Goal: Information Seeking & Learning: Check status

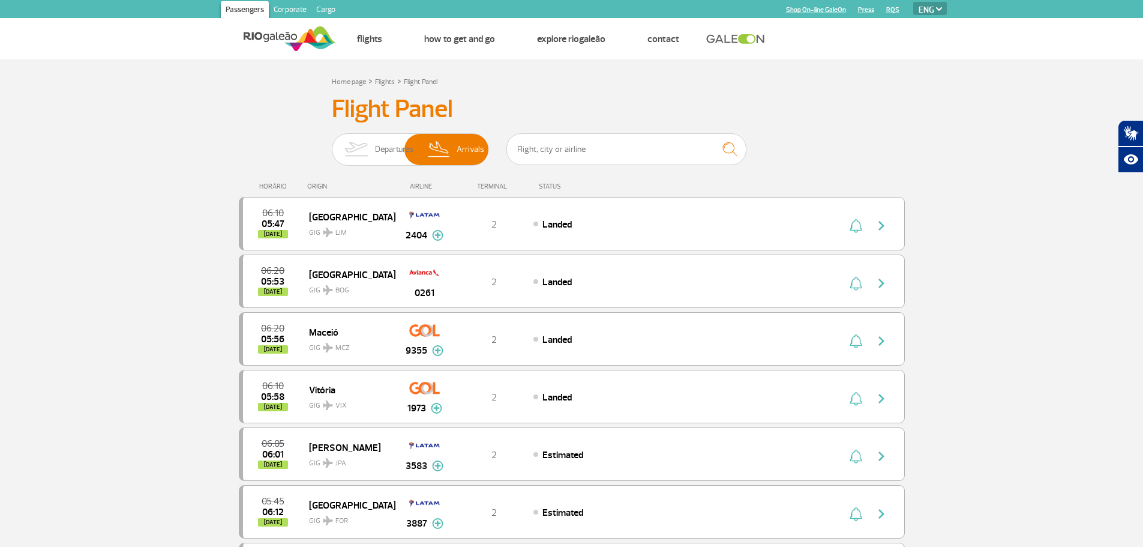
select select "en"
click at [586, 146] on input "text" at bounding box center [626, 149] width 240 height 32
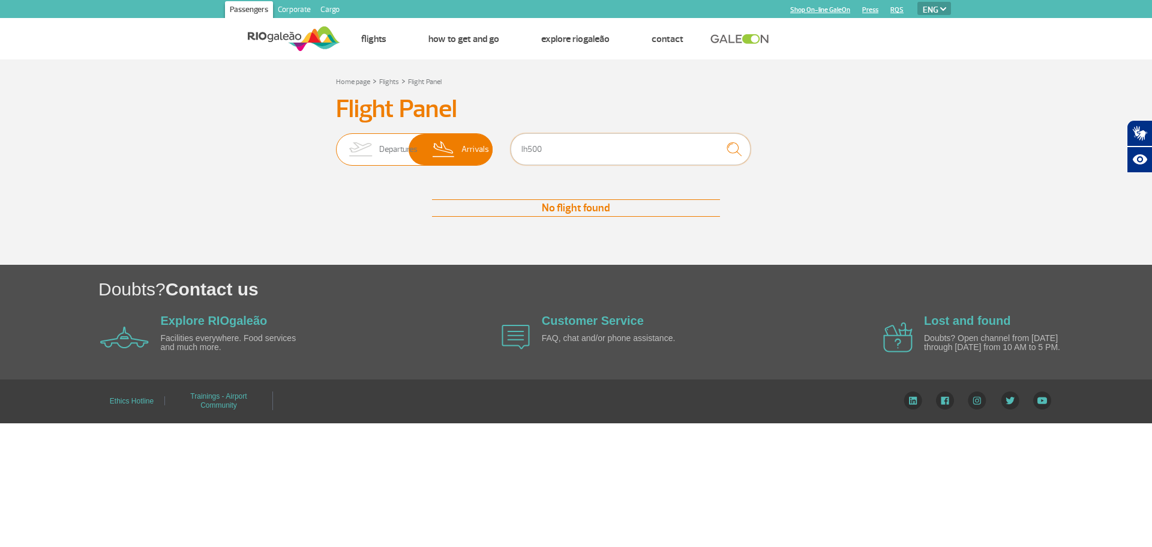
drag, startPoint x: 556, startPoint y: 153, endPoint x: 488, endPoint y: 161, distance: 67.7
click at [488, 161] on div "Departures Arrivals lh500" at bounding box center [576, 151] width 480 height 36
type input "lh500"
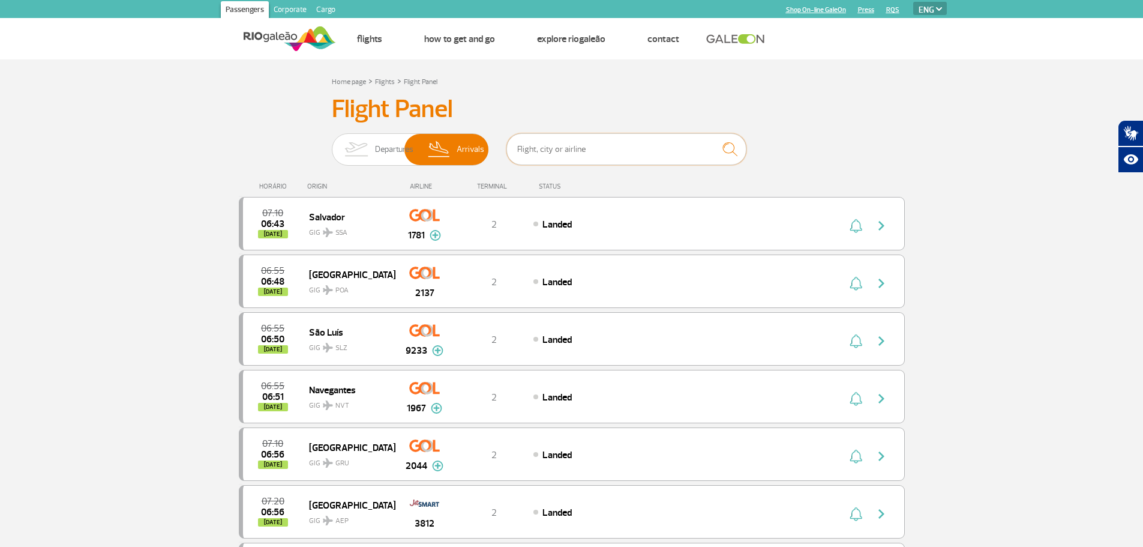
click at [622, 145] on input "text" at bounding box center [626, 149] width 240 height 32
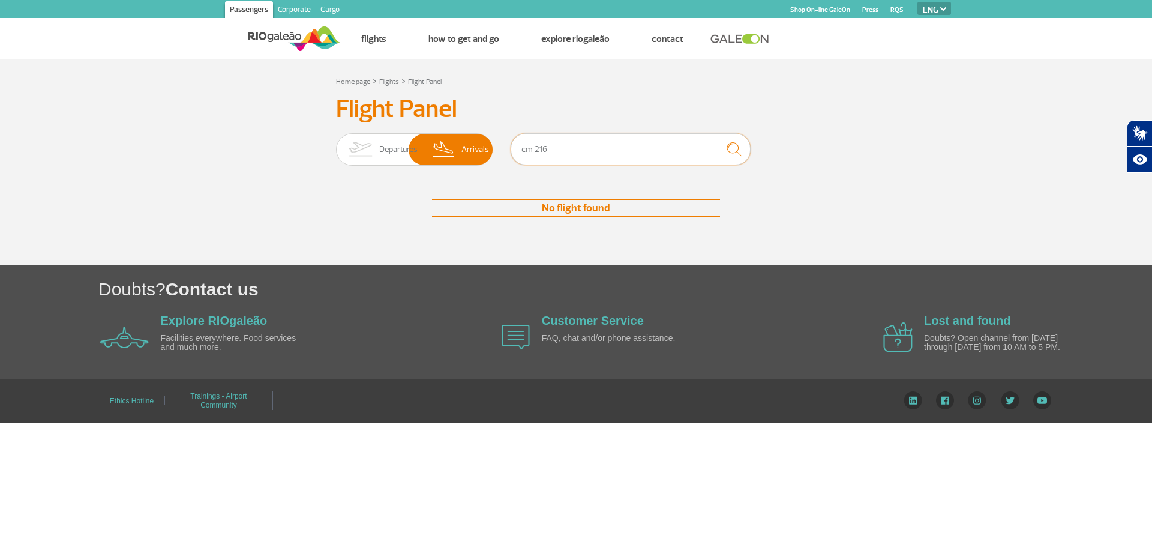
drag, startPoint x: 586, startPoint y: 146, endPoint x: 503, endPoint y: 154, distance: 83.8
click at [503, 154] on div "Departures Arrivals cm 216" at bounding box center [576, 151] width 480 height 36
type input "cm 216"
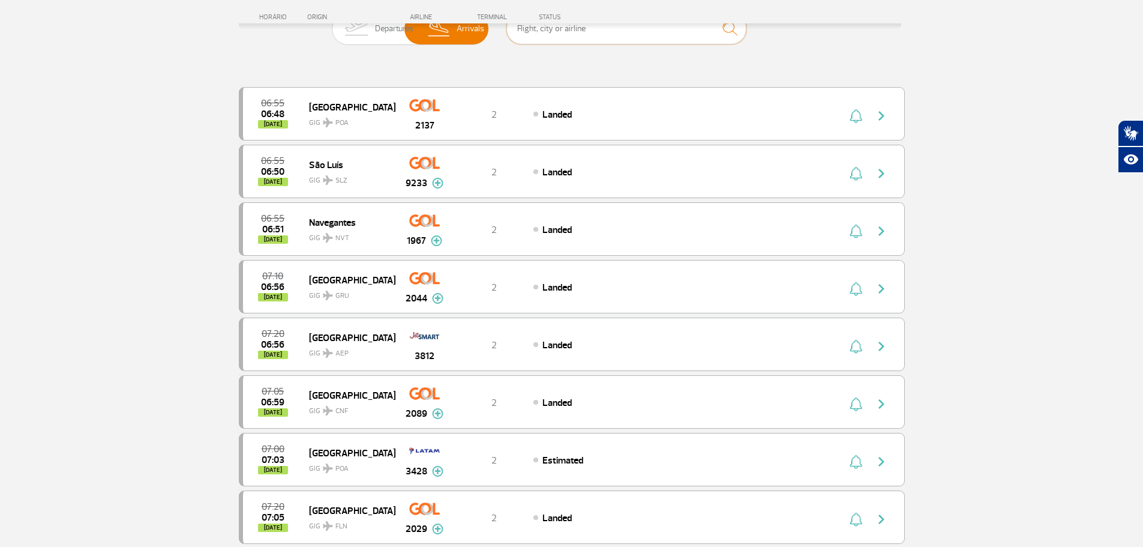
scroll to position [120, 0]
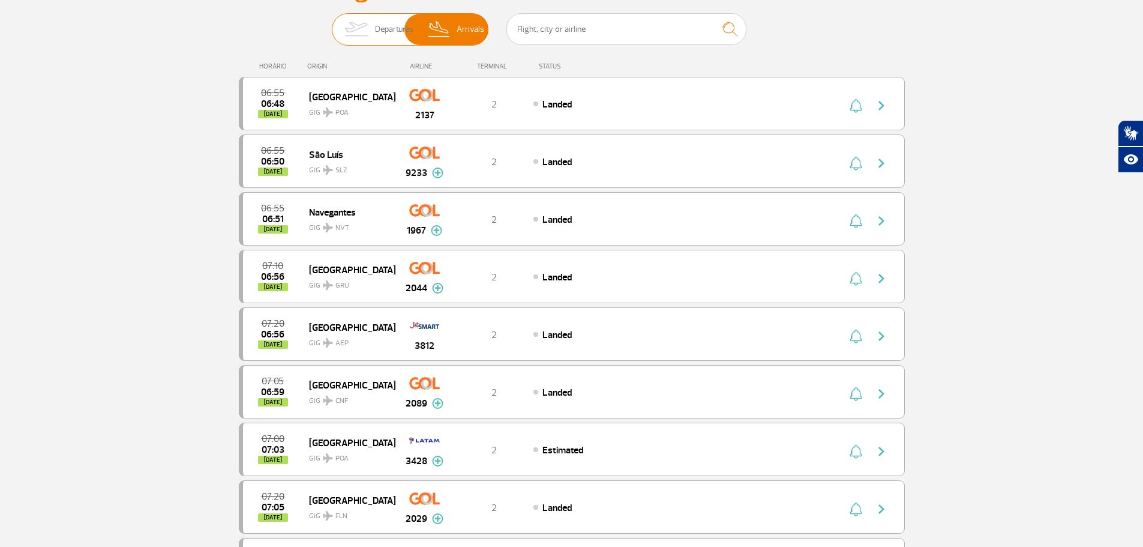
click at [375, 31] on span "Departures" at bounding box center [394, 29] width 38 height 31
click at [332, 23] on input "Departures Arrivals" at bounding box center [332, 23] width 0 height 0
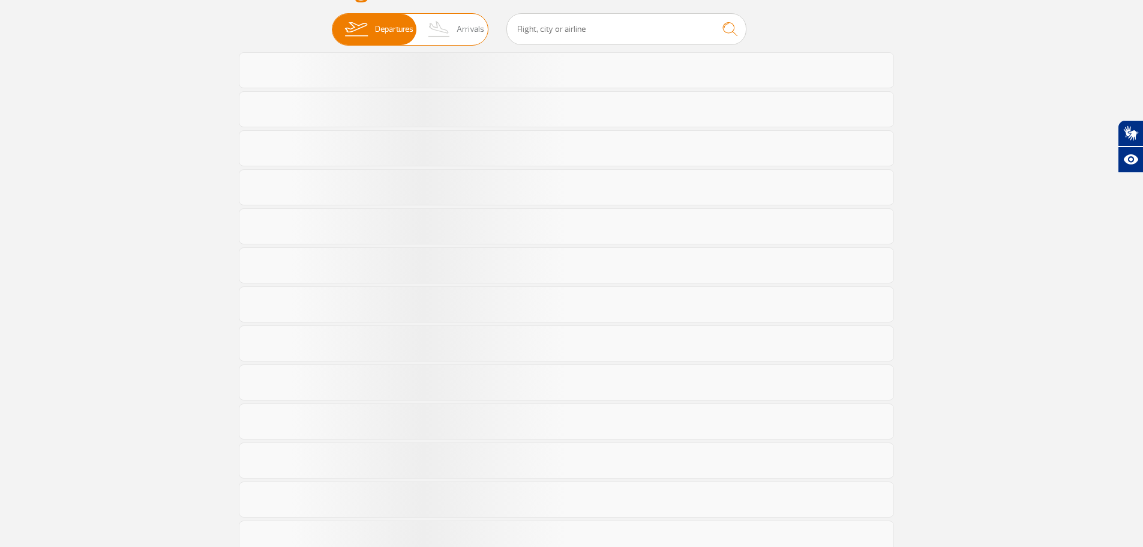
click at [461, 27] on span "Arrivals" at bounding box center [471, 29] width 28 height 31
click at [332, 23] on input "Departures Arrivals" at bounding box center [332, 23] width 0 height 0
